Goal: Task Accomplishment & Management: Use online tool/utility

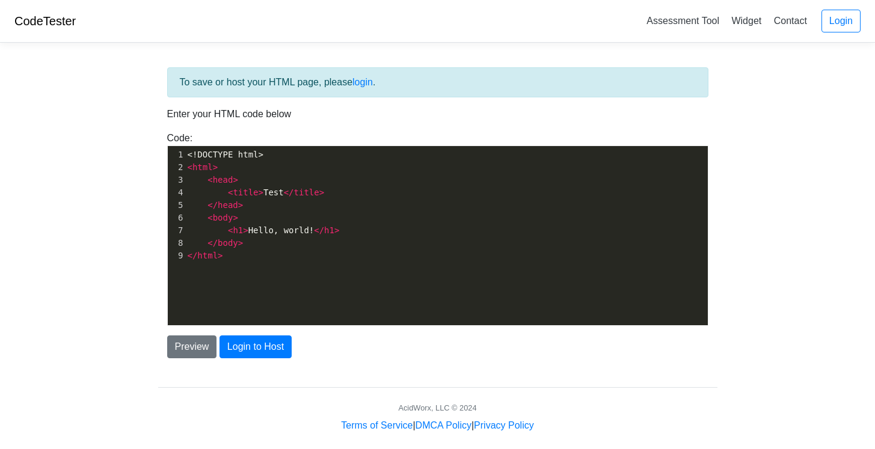
scroll to position [4, 0]
type textarea "<!DOCTYPE html> <html> <head> <title>Test</title> </head> <body> <h1>Hello, wor…"
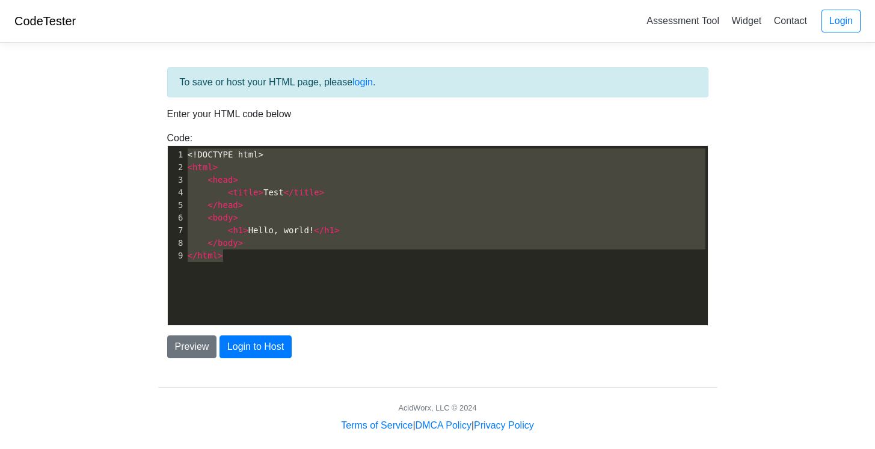
drag, startPoint x: 252, startPoint y: 267, endPoint x: 174, endPoint y: 120, distance: 165.5
click at [174, 120] on div "To save or host your HTML page, please login . Enter your HTML code below Code:…" at bounding box center [438, 212] width 560 height 291
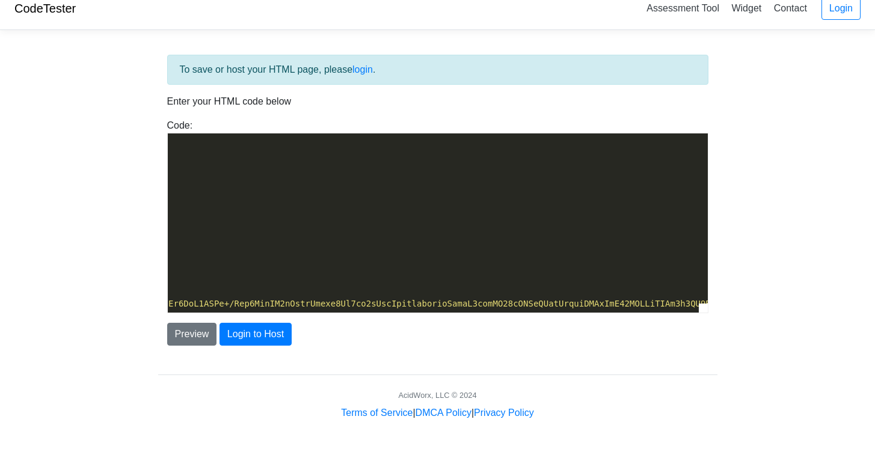
scroll to position [0, 0]
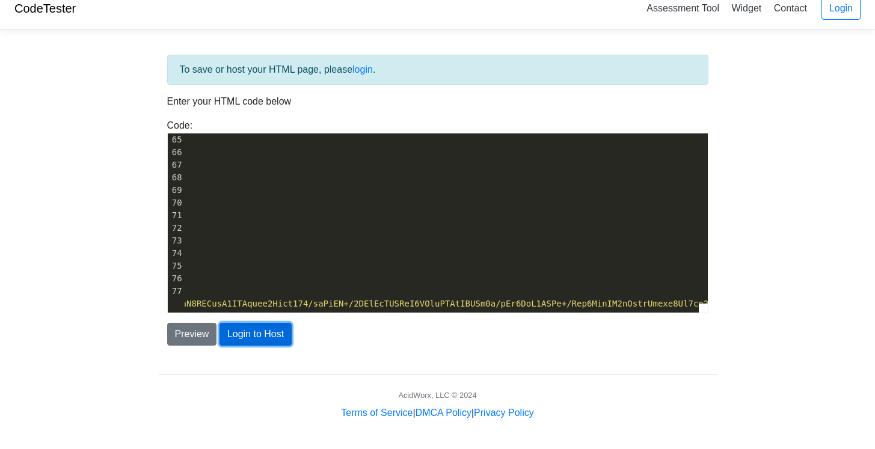
click at [274, 335] on button "Login to Host" at bounding box center [256, 334] width 72 height 23
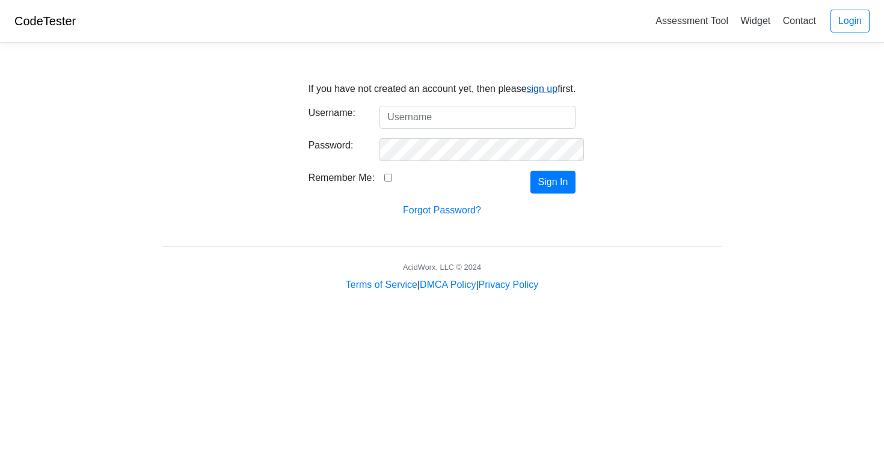
click at [529, 91] on link "sign up" at bounding box center [542, 89] width 31 height 10
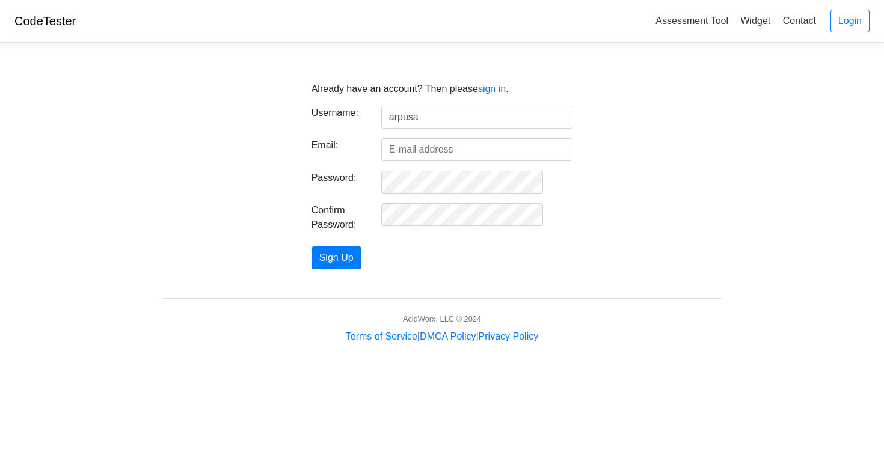
type input "arpusa"
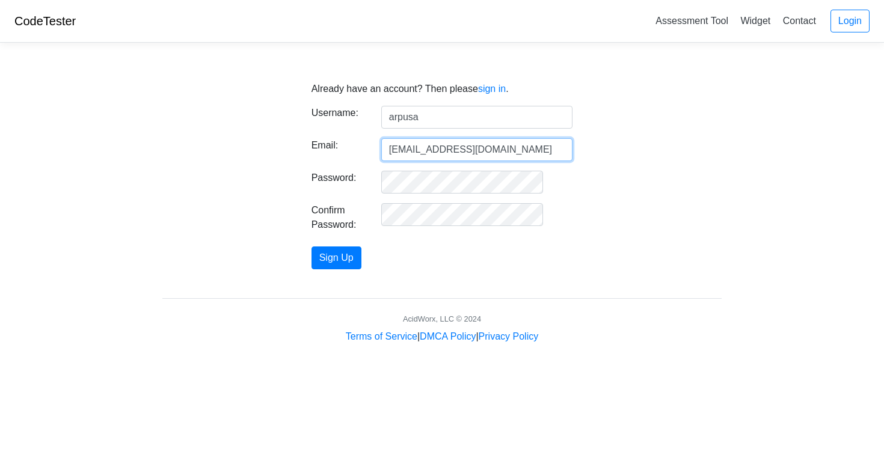
type input "[EMAIL_ADDRESS][DOMAIN_NAME]"
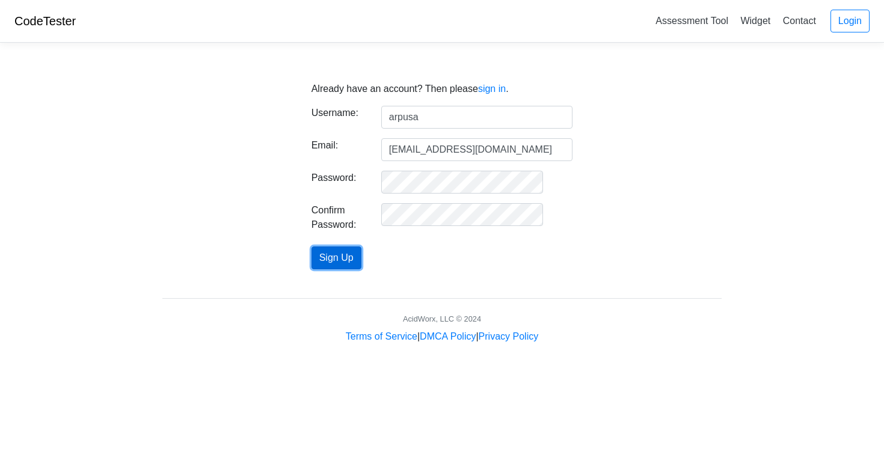
click at [362, 252] on button "Sign Up" at bounding box center [337, 258] width 50 height 23
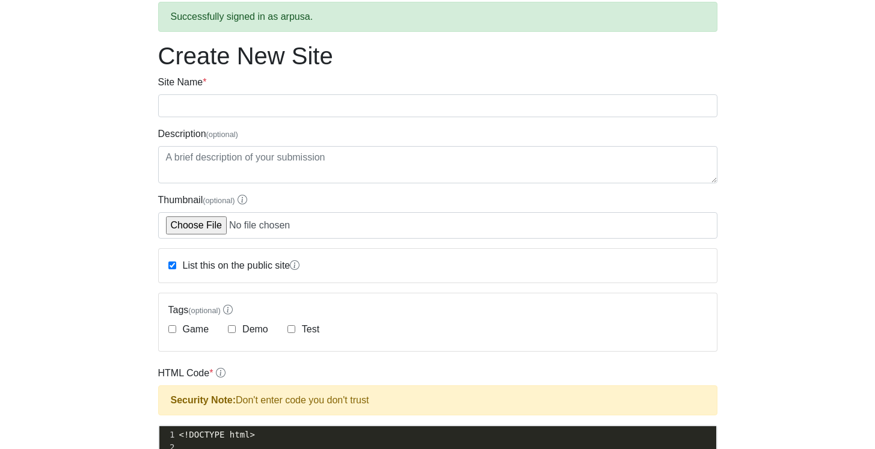
scroll to position [58, 0]
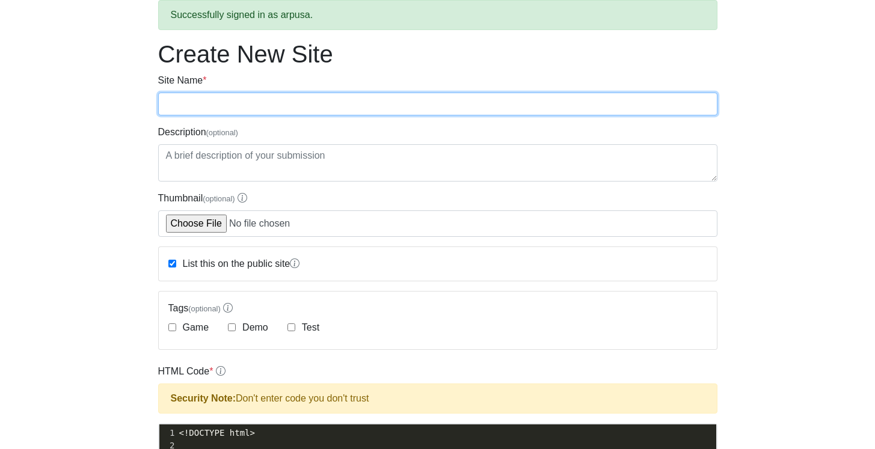
click at [434, 96] on input "Site Name *" at bounding box center [438, 104] width 560 height 23
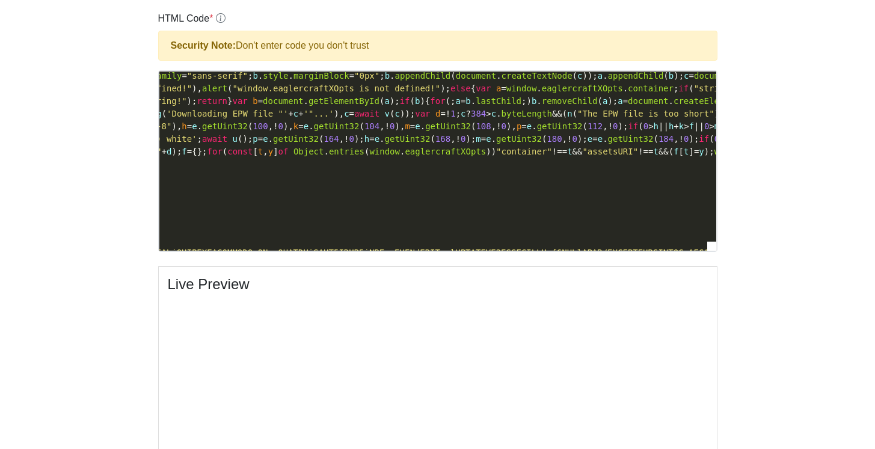
scroll to position [748, 0]
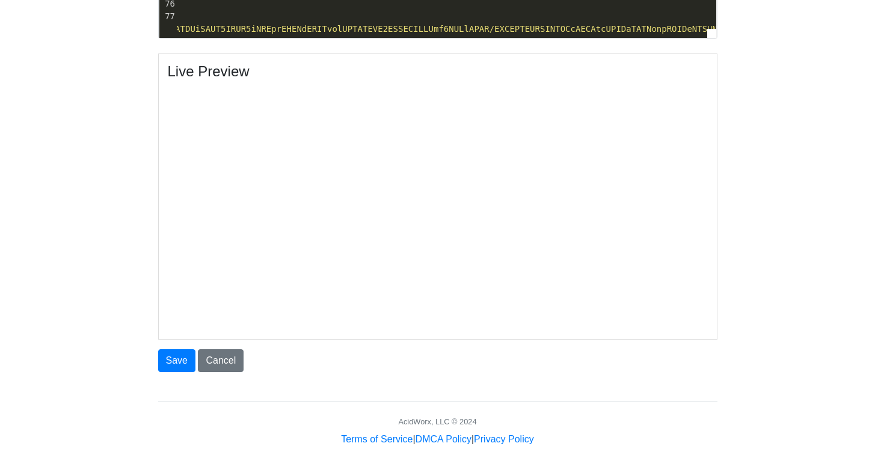
type input "arpusa"
click at [213, 359] on link "Cancel" at bounding box center [221, 361] width 46 height 23
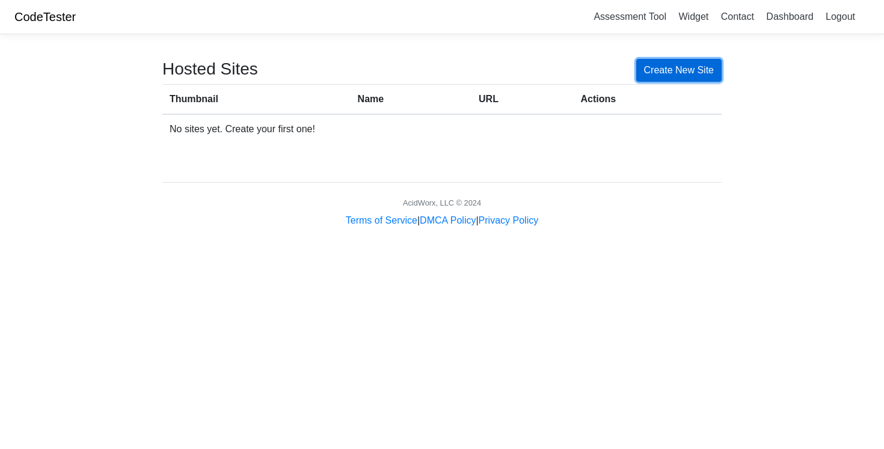
click at [658, 69] on link "Create New Site" at bounding box center [680, 70] width 86 height 23
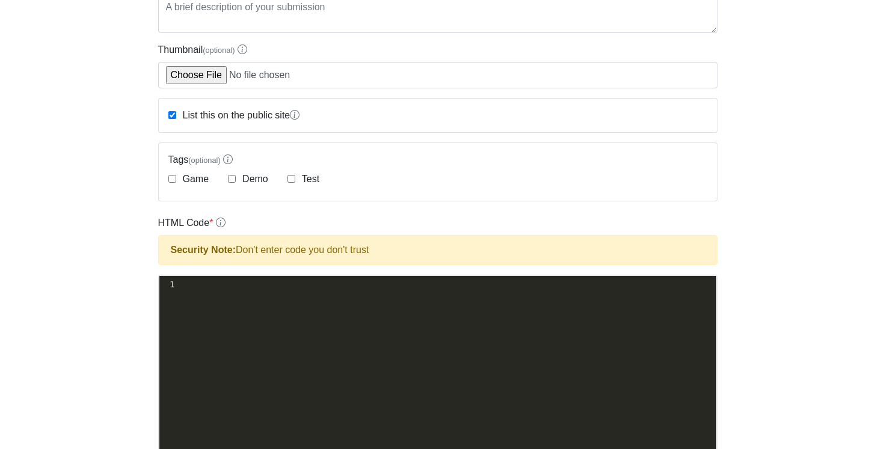
scroll to position [4, 0]
click at [199, 312] on div "xxxxxxxxxx 1 ​" at bounding box center [446, 374] width 575 height 197
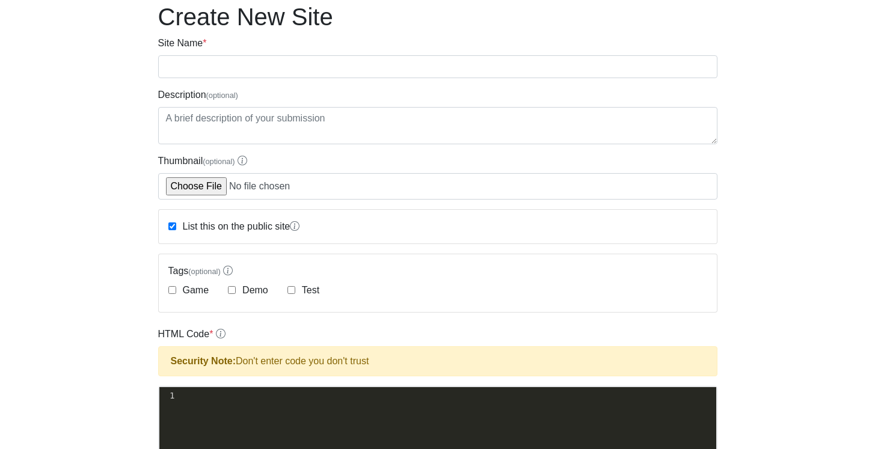
scroll to position [0, 0]
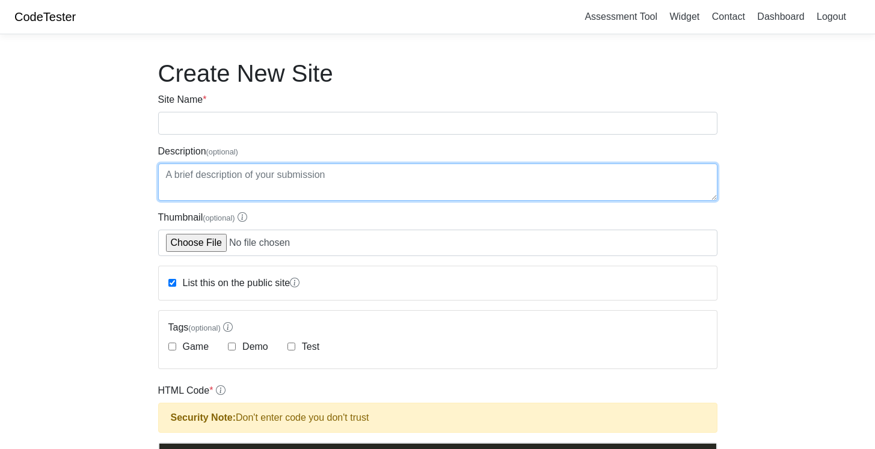
click at [300, 176] on textarea "Description (optional)" at bounding box center [438, 182] width 560 height 37
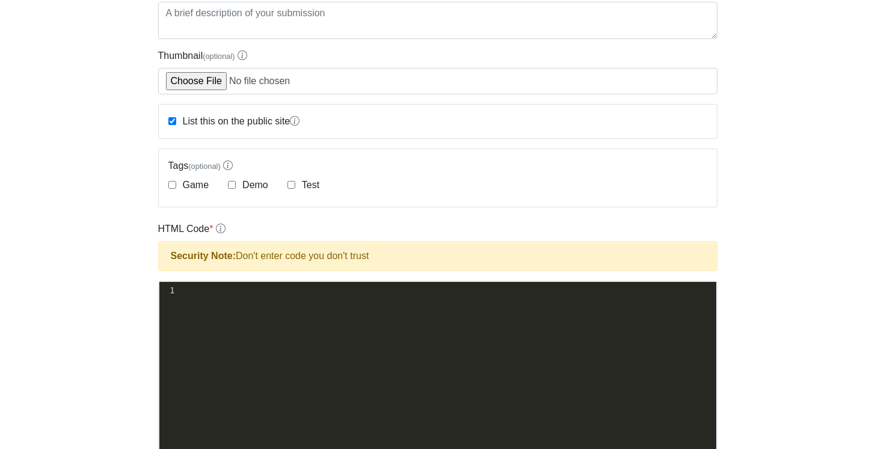
click at [271, 308] on div "xxxxxxxxxx 1 ​" at bounding box center [446, 380] width 575 height 197
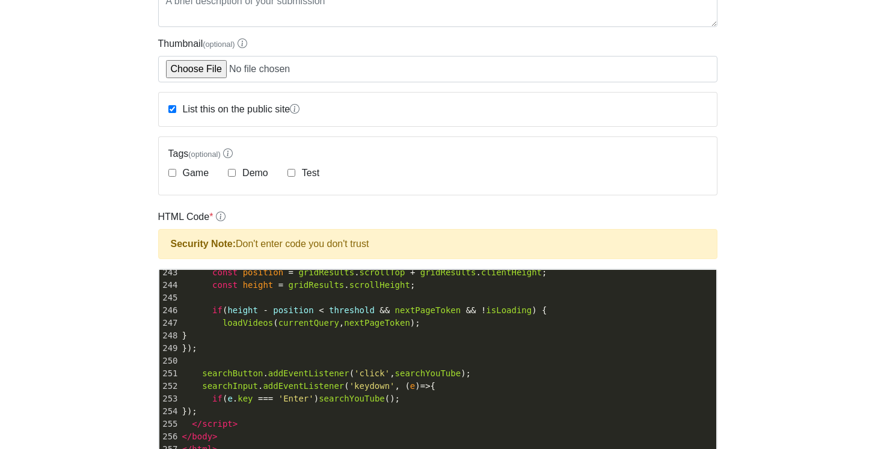
click at [248, 177] on label "Demo" at bounding box center [254, 173] width 28 height 14
click at [236, 177] on input "Demo" at bounding box center [232, 173] width 8 height 8
checkbox input "true"
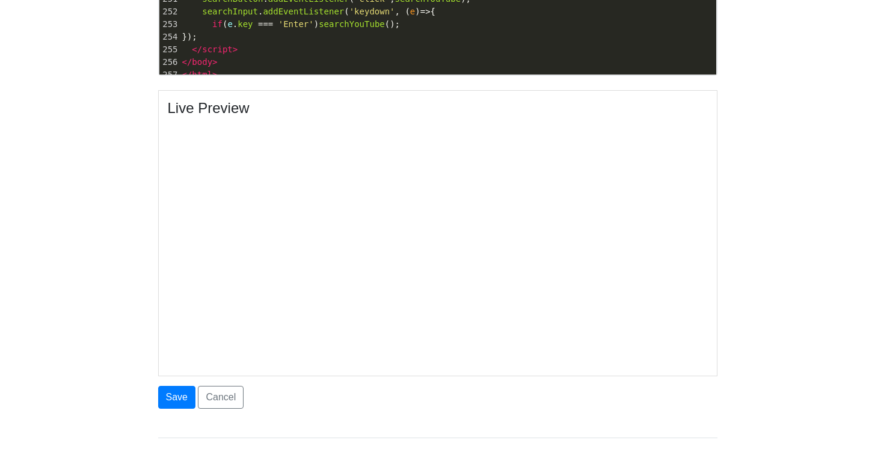
scroll to position [611, 0]
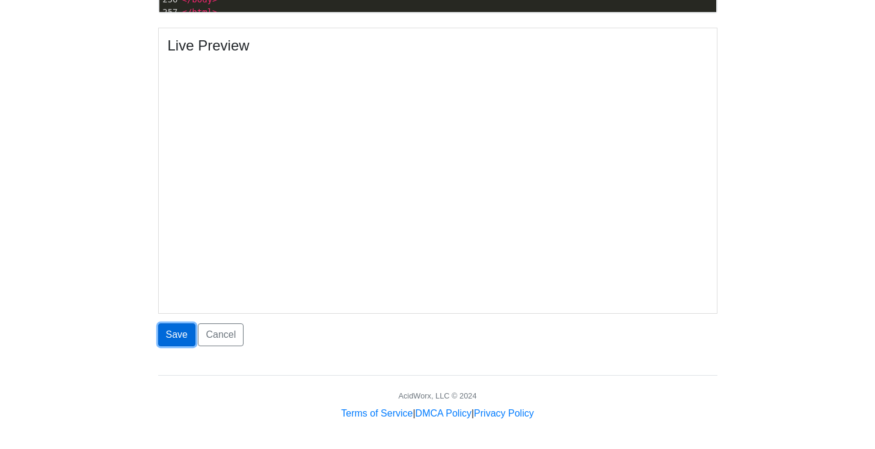
click at [179, 336] on button "Save" at bounding box center [176, 335] width 37 height 23
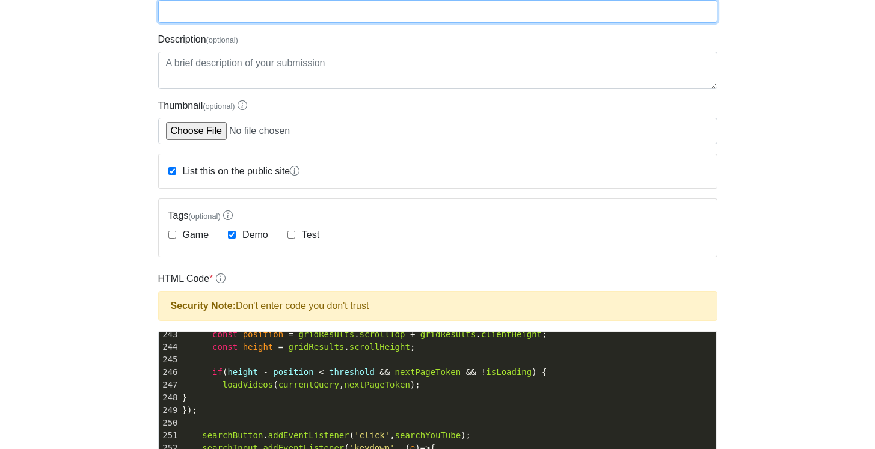
scroll to position [0, 0]
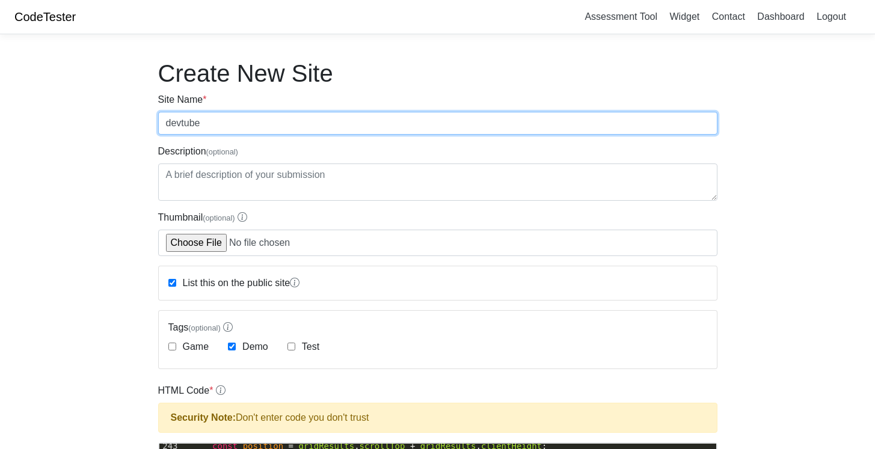
type input "devtube"
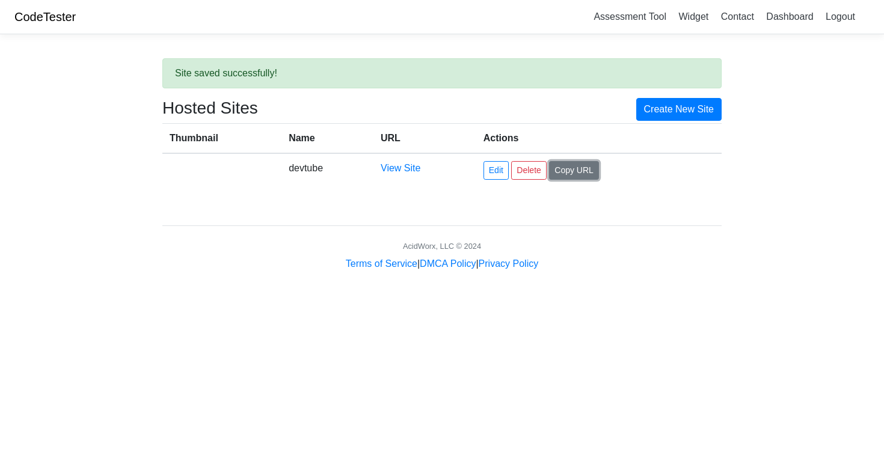
click at [566, 173] on button "Copy URL" at bounding box center [574, 170] width 50 height 19
